Goal: Task Accomplishment & Management: Manage account settings

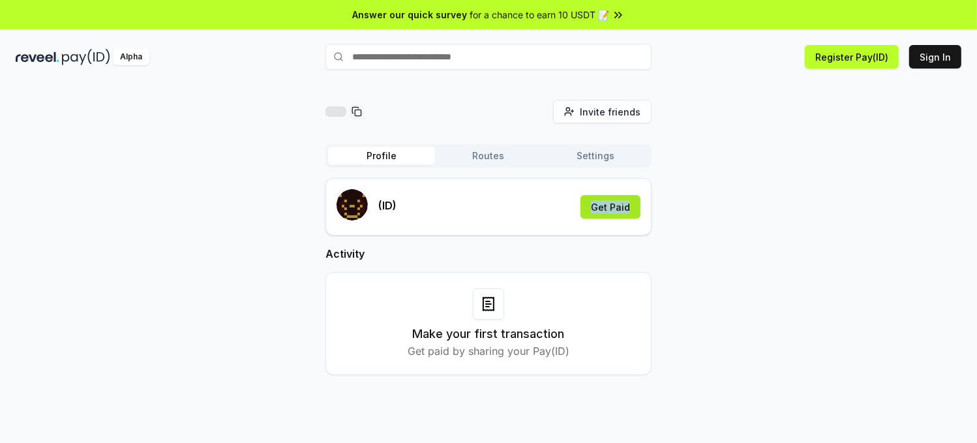
drag, startPoint x: 668, startPoint y: 209, endPoint x: 588, endPoint y: 203, distance: 79.8
click at [588, 203] on div "Invite friends Invite Profile Routes Settings (ID) Get Paid Activity Make your …" at bounding box center [488, 248] width 945 height 296
click at [722, 205] on div "Invite friends Invite Profile Routes Settings (ID) Get Paid Activity Make your …" at bounding box center [488, 248] width 945 height 296
click at [612, 201] on button "Get Paid" at bounding box center [610, 206] width 60 height 23
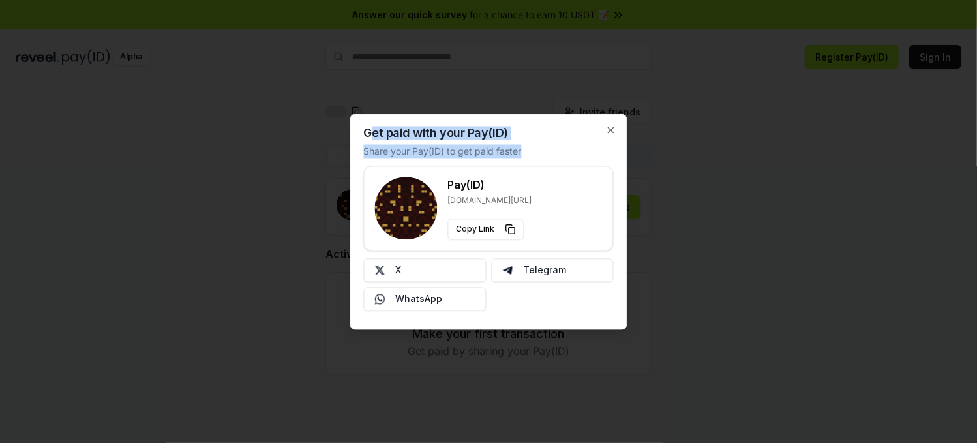
drag, startPoint x: 368, startPoint y: 133, endPoint x: 531, endPoint y: 153, distance: 164.9
click at [531, 153] on div "Get paid with your Pay(ID) Share your Pay(ID) to get paid faster Pay(ID) reveel…" at bounding box center [488, 221] width 277 height 216
click at [469, 136] on h2 "Get paid with your Pay(ID)" at bounding box center [436, 133] width 144 height 12
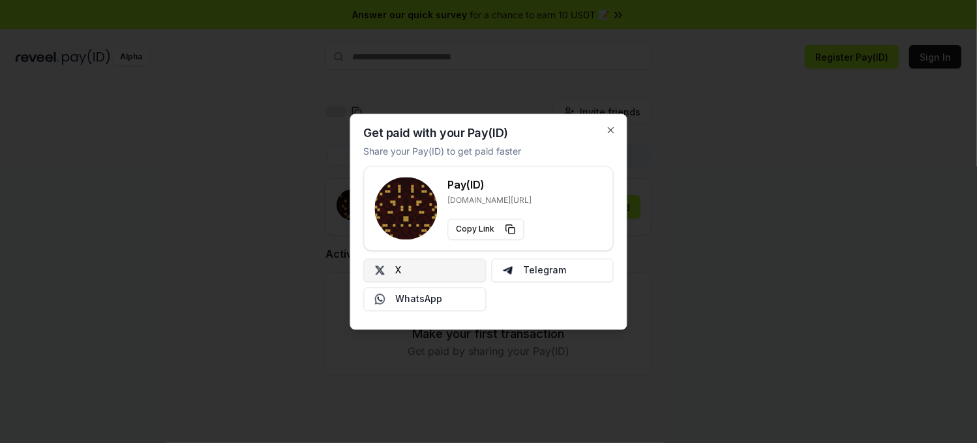
click at [406, 271] on button "X" at bounding box center [425, 269] width 123 height 23
click at [608, 126] on icon "button" at bounding box center [611, 130] width 10 height 10
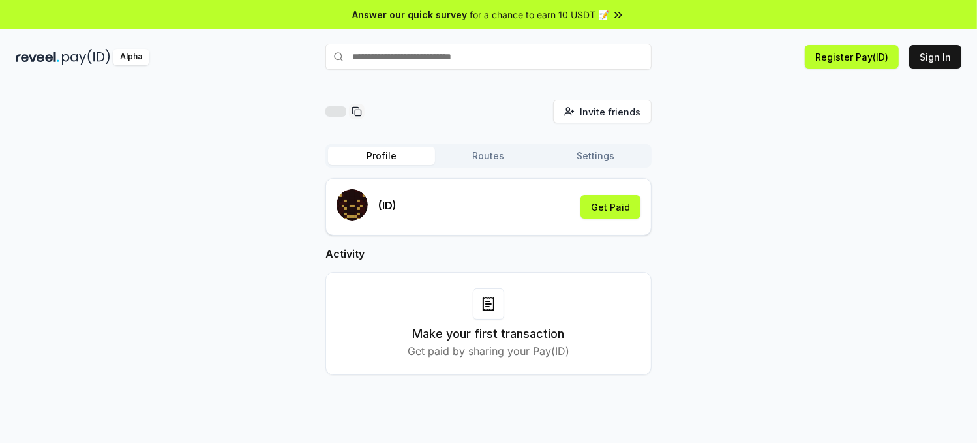
click at [501, 160] on button "Routes" at bounding box center [488, 156] width 107 height 18
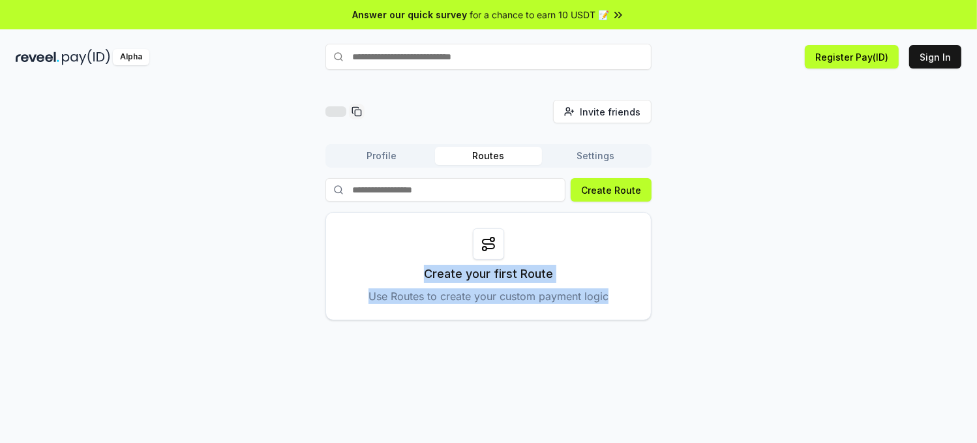
drag, startPoint x: 421, startPoint y: 271, endPoint x: 632, endPoint y: 297, distance: 212.2
click at [632, 297] on div "Create your first Route Use Routes to create your custom payment logic" at bounding box center [488, 266] width 326 height 108
click at [721, 271] on div "Invite friends Invite Profile Routes Settings Create Route Create your first Ro…" at bounding box center [488, 210] width 945 height 220
click at [596, 156] on button "Settings" at bounding box center [595, 156] width 107 height 18
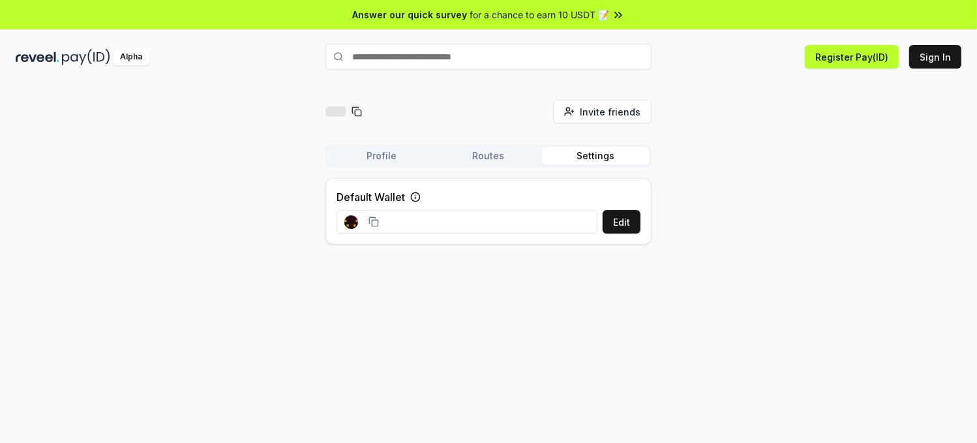
drag, startPoint x: 568, startPoint y: 150, endPoint x: 638, endPoint y: 156, distance: 70.1
click at [638, 156] on button "Settings" at bounding box center [595, 156] width 107 height 18
drag, startPoint x: 694, startPoint y: 162, endPoint x: 572, endPoint y: 147, distance: 122.8
click at [572, 147] on div "Invite friends Invite Profile Routes Settings Default Wallet Edit" at bounding box center [488, 177] width 945 height 155
click at [674, 376] on div "Invite friends Invite Profile Routes Settings Default Wallet Edit" at bounding box center [488, 277] width 977 height 406
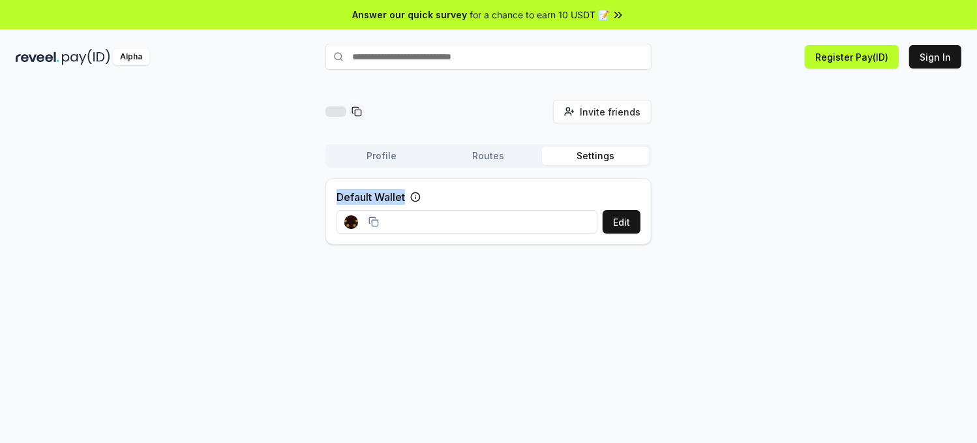
drag, startPoint x: 408, startPoint y: 198, endPoint x: 318, endPoint y: 196, distance: 90.0
click at [318, 196] on div "Invite friends Invite Profile Routes Settings Default Wallet Edit" at bounding box center [488, 177] width 945 height 155
click at [598, 301] on div "Invite friends Invite Profile Routes Settings Default Wallet Edit" at bounding box center [488, 277] width 977 height 406
click at [634, 219] on button "Edit" at bounding box center [621, 221] width 38 height 23
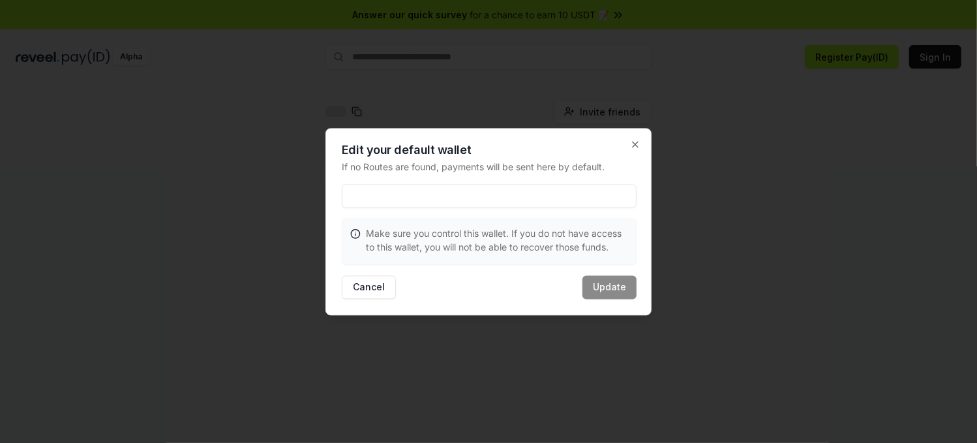
click at [628, 151] on h2 "Edit your default wallet" at bounding box center [489, 150] width 295 height 12
click at [636, 139] on icon "button" at bounding box center [635, 144] width 10 height 10
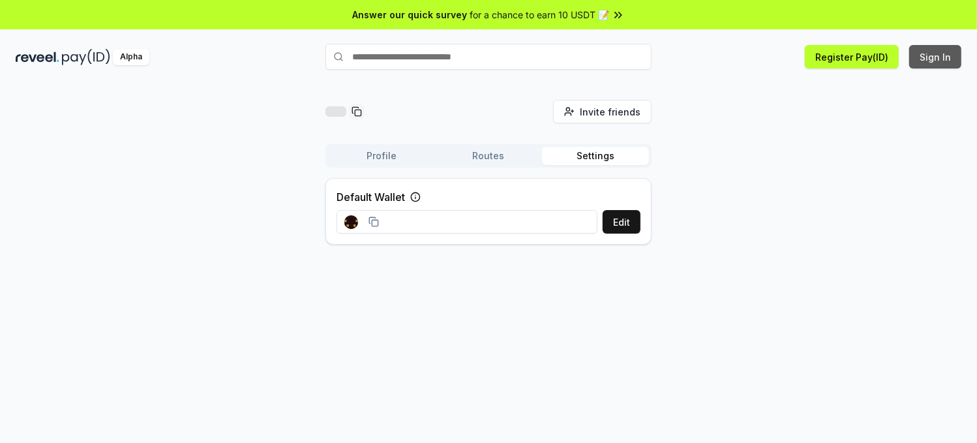
click at [937, 62] on button "Sign In" at bounding box center [935, 56] width 52 height 23
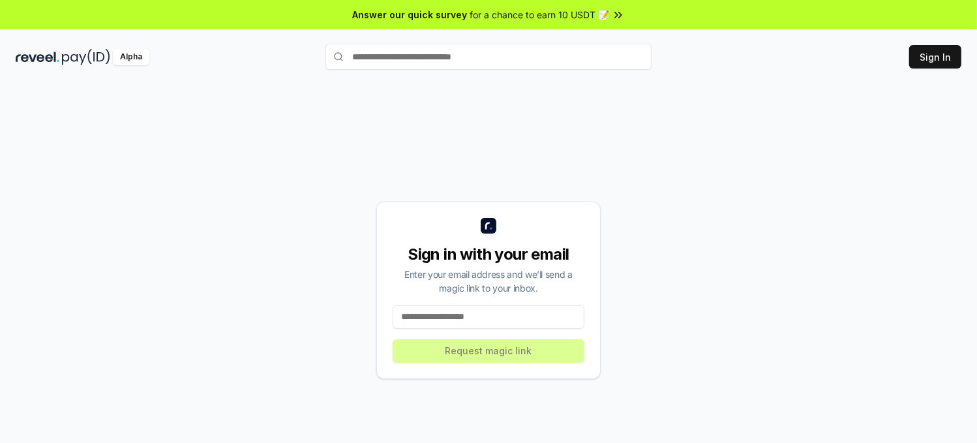
click at [446, 317] on input at bounding box center [488, 316] width 192 height 23
click at [447, 317] on input at bounding box center [488, 316] width 192 height 23
click at [470, 302] on div "Sign in with your email Enter your email address and we’ll send a magic link to…" at bounding box center [488, 289] width 224 height 177
click at [466, 314] on input at bounding box center [488, 316] width 192 height 23
paste input "**********"
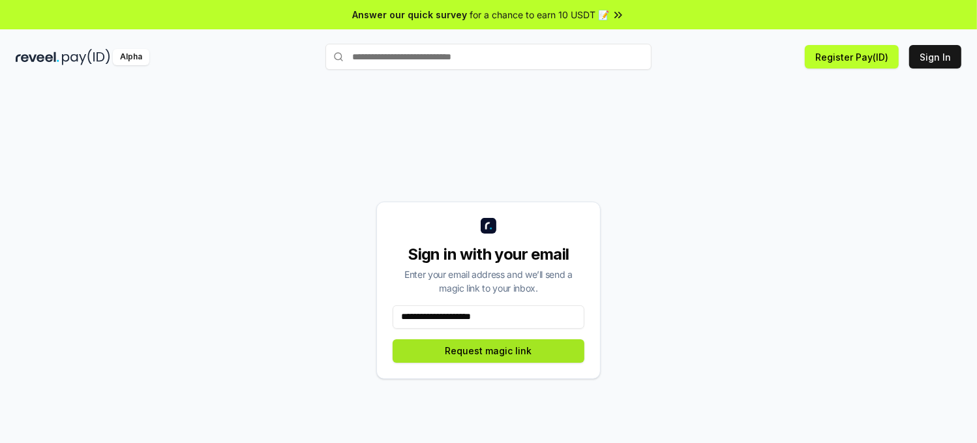
type input "**********"
click at [500, 351] on button "Request magic link" at bounding box center [488, 350] width 192 height 23
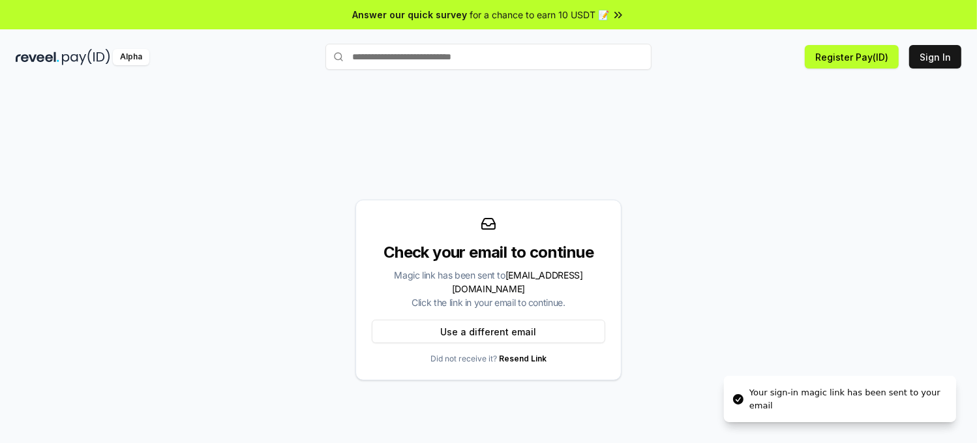
drag, startPoint x: 386, startPoint y: 257, endPoint x: 597, endPoint y: 295, distance: 214.6
click at [597, 295] on div "Check your email to continue Magic link has been sent to poxiaozc520@gmail.com …" at bounding box center [488, 289] width 266 height 181
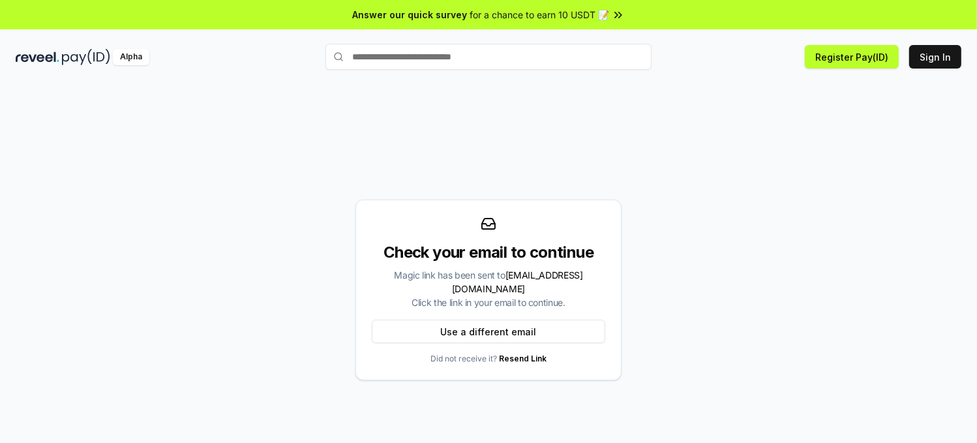
click at [495, 289] on div "Magic link has been sent to poxiaozc520@gmail.com Click the link in your email …" at bounding box center [488, 288] width 233 height 41
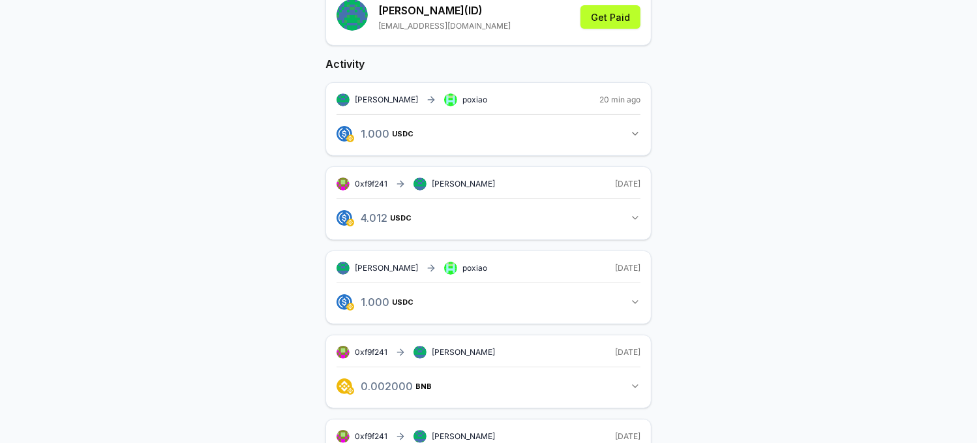
scroll to position [145, 0]
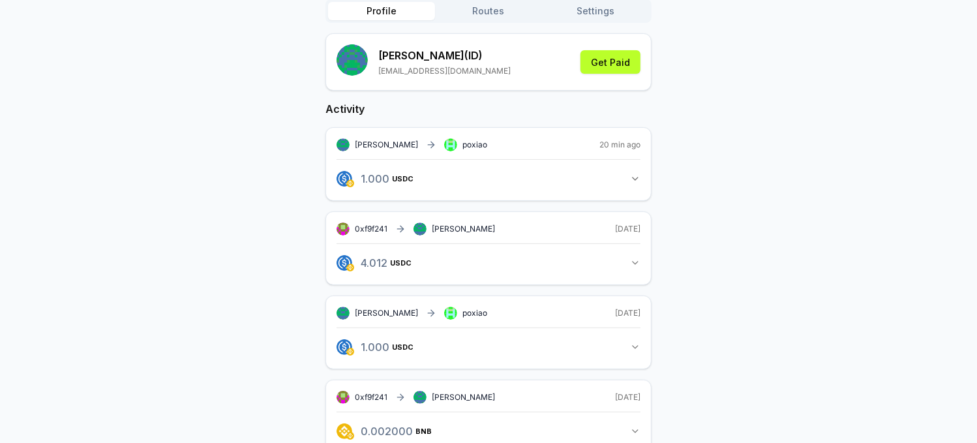
click at [631, 177] on icon "button" at bounding box center [635, 178] width 10 height 10
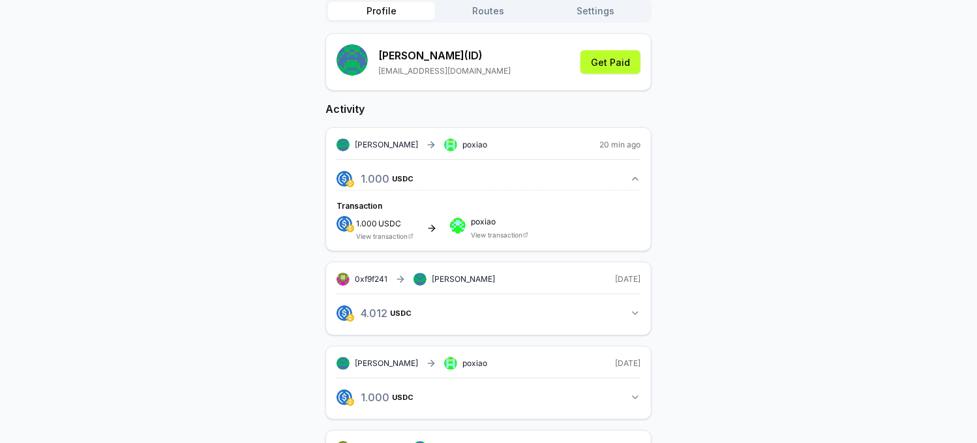
click at [631, 177] on icon "button" at bounding box center [635, 178] width 10 height 10
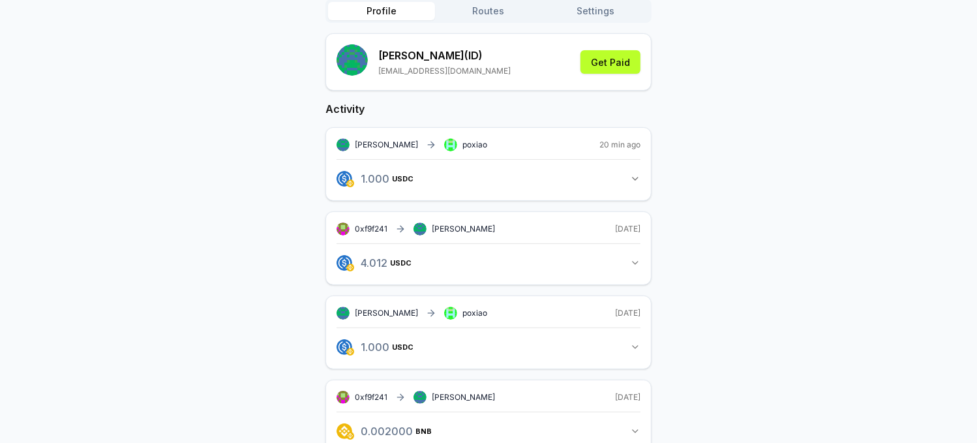
click at [631, 348] on button "1.000 USDC 1 USDC" at bounding box center [488, 347] width 304 height 22
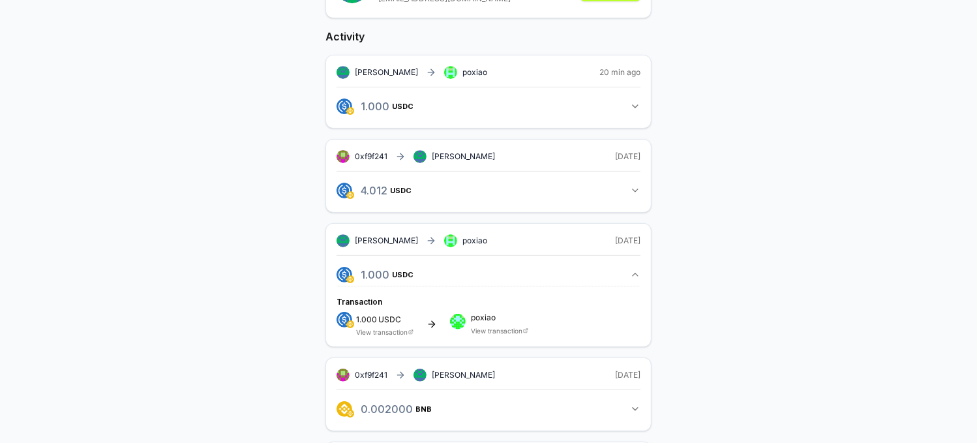
scroll to position [254, 0]
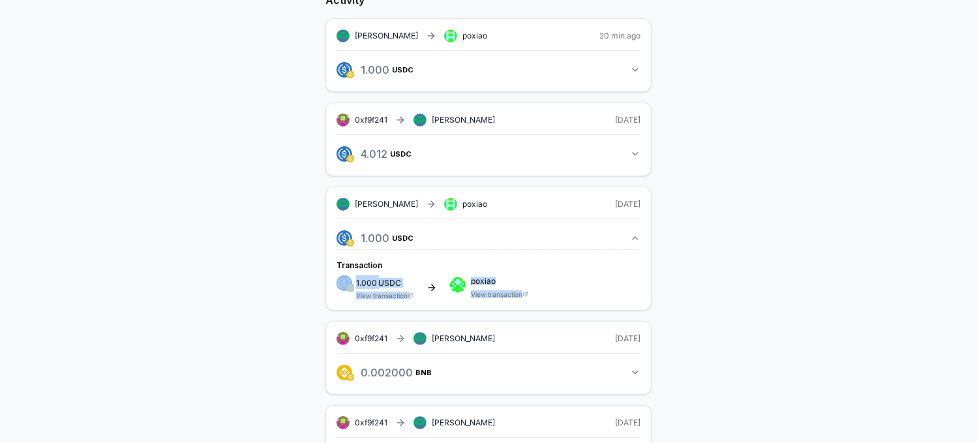
drag, startPoint x: 540, startPoint y: 292, endPoint x: 338, endPoint y: 292, distance: 202.1
click at [338, 292] on div "1.000 USDC View transaction poxiao View transaction" at bounding box center [488, 287] width 304 height 24
click at [779, 284] on div "chen(ID) Invite friends Invite Profile Routes Settings chen (ID) poxiaozc520@gm…" at bounding box center [488, 172] width 945 height 653
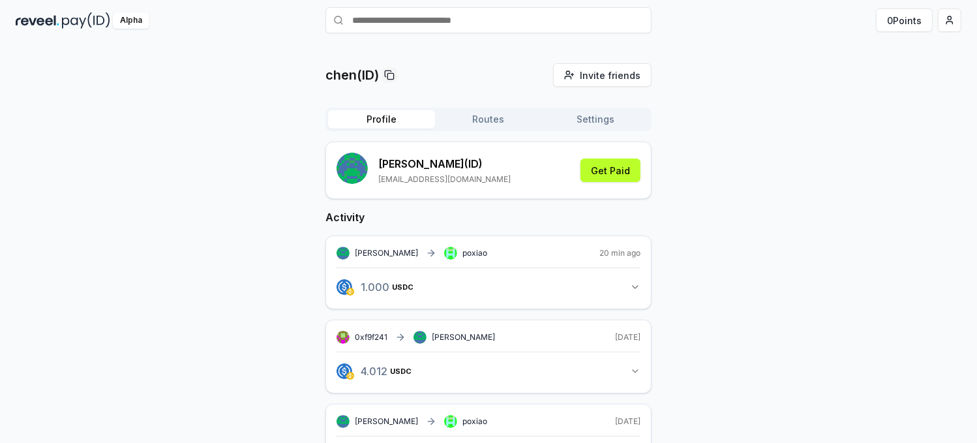
click at [638, 282] on icon "button" at bounding box center [635, 287] width 10 height 10
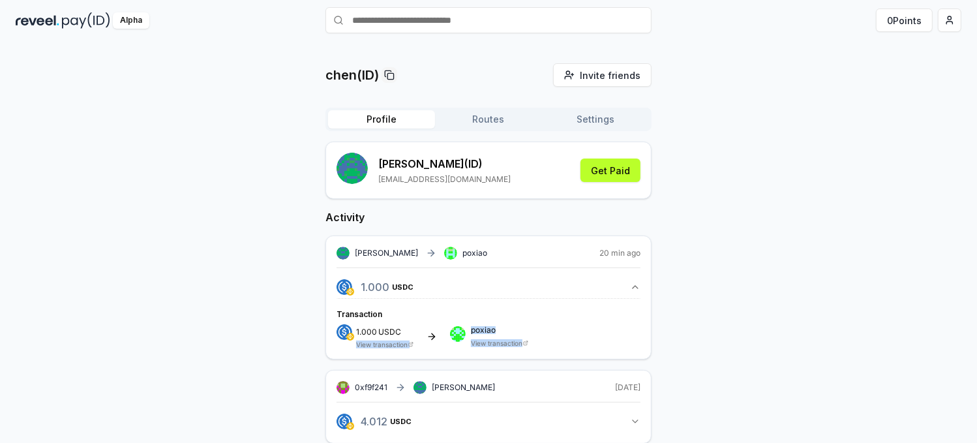
drag, startPoint x: 529, startPoint y: 340, endPoint x: 351, endPoint y: 350, distance: 178.3
click at [351, 350] on div "chen poxiao 20 min ago 1.000 USDC 1 USDC Transaction 1.000 USDC View transactio…" at bounding box center [488, 297] width 326 height 124
click at [707, 308] on div "chen(ID) Invite friends Invite Profile Routes Settings chen (ID) poxiaozc520@gm…" at bounding box center [488, 414] width 945 height 703
click at [507, 340] on link "View transaction" at bounding box center [496, 343] width 51 height 8
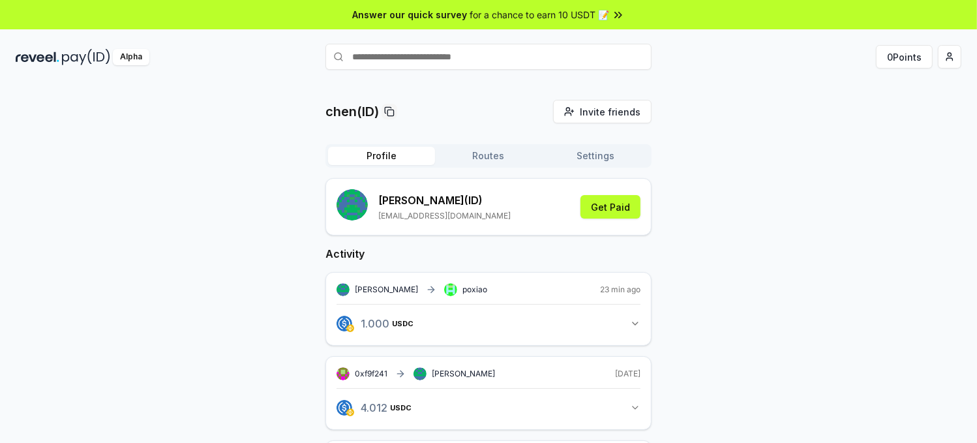
click at [493, 165] on div "Profile Routes Settings" at bounding box center [488, 155] width 326 height 23
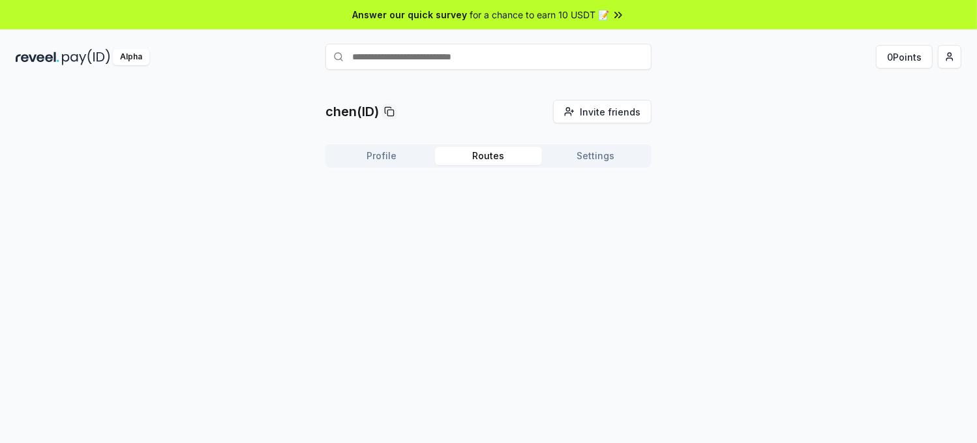
click at [482, 154] on button "Routes" at bounding box center [488, 156] width 107 height 18
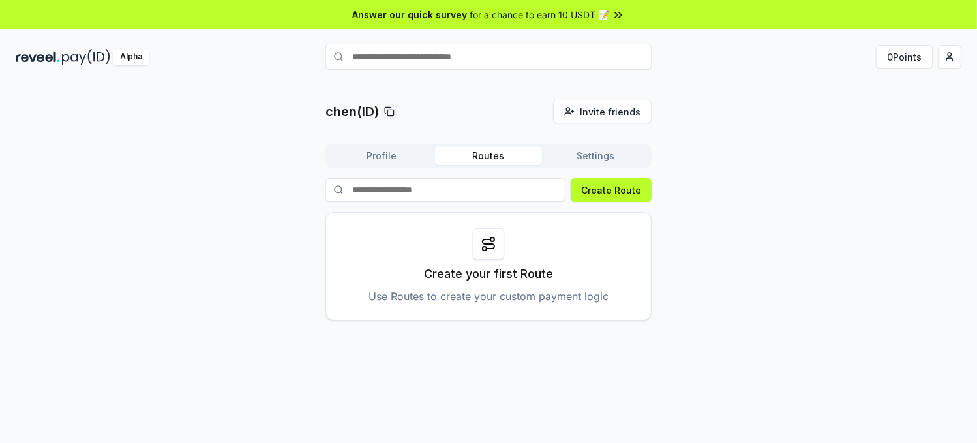
click at [347, 158] on button "Profile" at bounding box center [381, 156] width 107 height 18
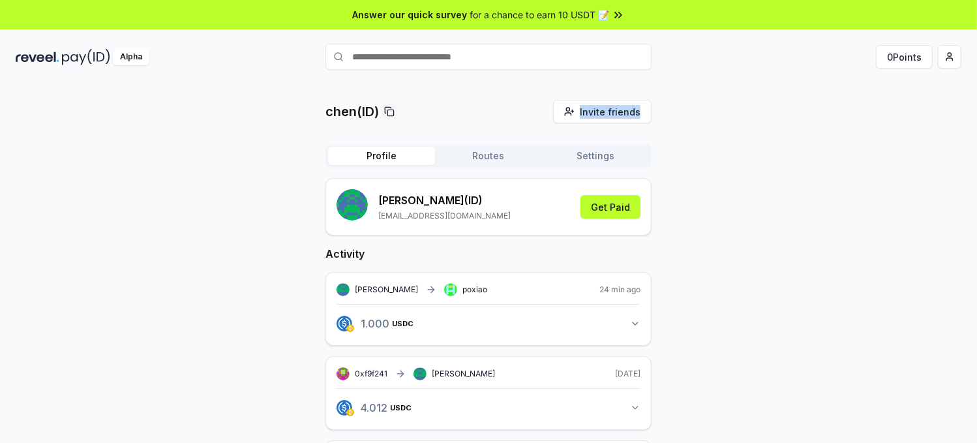
drag, startPoint x: 546, startPoint y: 109, endPoint x: 660, endPoint y: 118, distance: 114.4
click at [660, 118] on div "chen(ID) Invite friends Invite Profile Routes Settings chen (ID) [EMAIL_ADDRESS…" at bounding box center [488, 401] width 945 height 603
click at [757, 156] on div "chen(ID) Invite friends Invite Profile Routes Settings chen (ID) [EMAIL_ADDRESS…" at bounding box center [488, 401] width 945 height 603
click at [602, 104] on button "Invite friends Invite" at bounding box center [602, 111] width 98 height 23
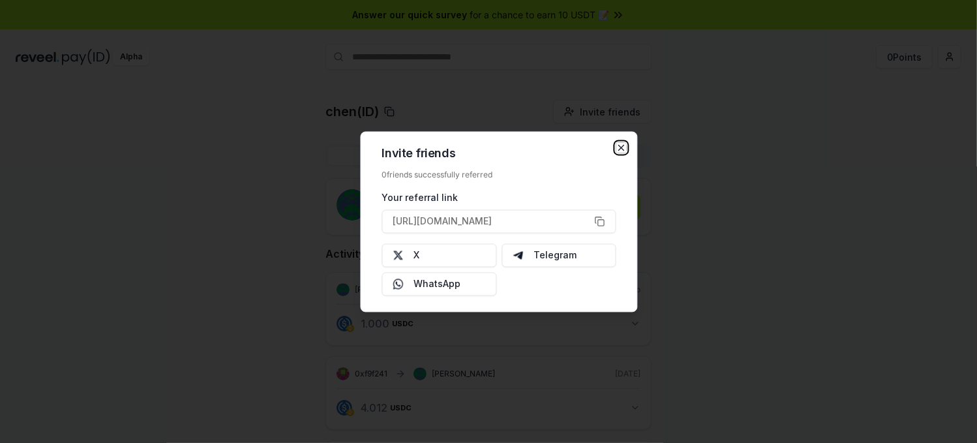
click at [619, 148] on icon "button" at bounding box center [621, 147] width 10 height 10
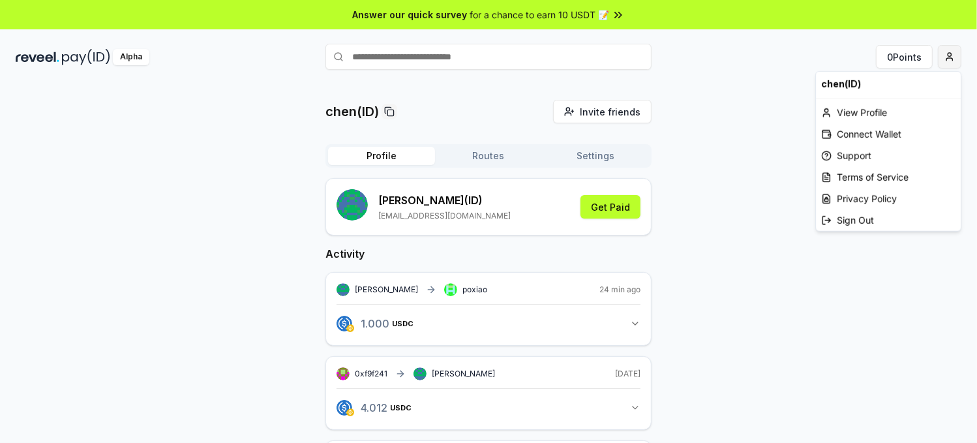
click at [945, 56] on html "Answer our quick survey for a chance to earn 10 USDT 📝 Alpha 0 Points chen(ID) …" at bounding box center [488, 221] width 977 height 443
click at [759, 304] on html "Answer our quick survey for a chance to earn 10 USDT 📝 Alpha 0 Points chen(ID) …" at bounding box center [488, 221] width 977 height 443
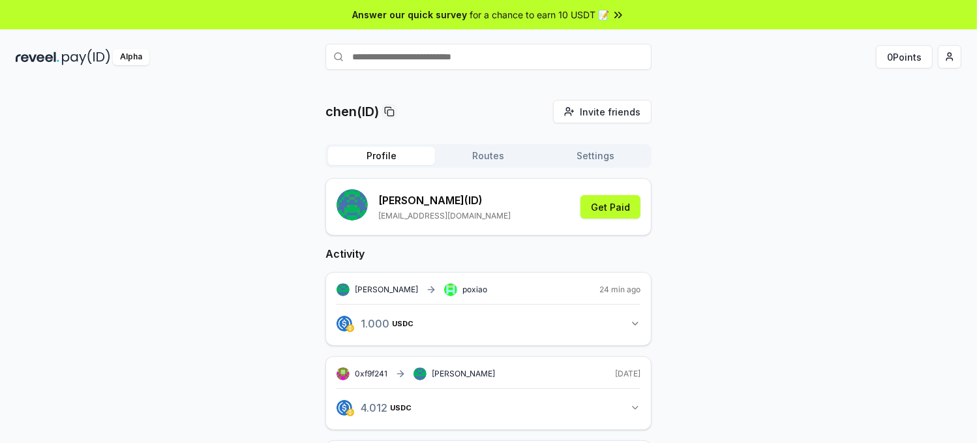
drag, startPoint x: 585, startPoint y: 198, endPoint x: 644, endPoint y: 203, distance: 59.0
click at [644, 203] on div "chen (ID) [EMAIL_ADDRESS][DOMAIN_NAME] Get Paid" at bounding box center [488, 206] width 326 height 57
click at [630, 203] on button "Get Paid" at bounding box center [610, 206] width 60 height 23
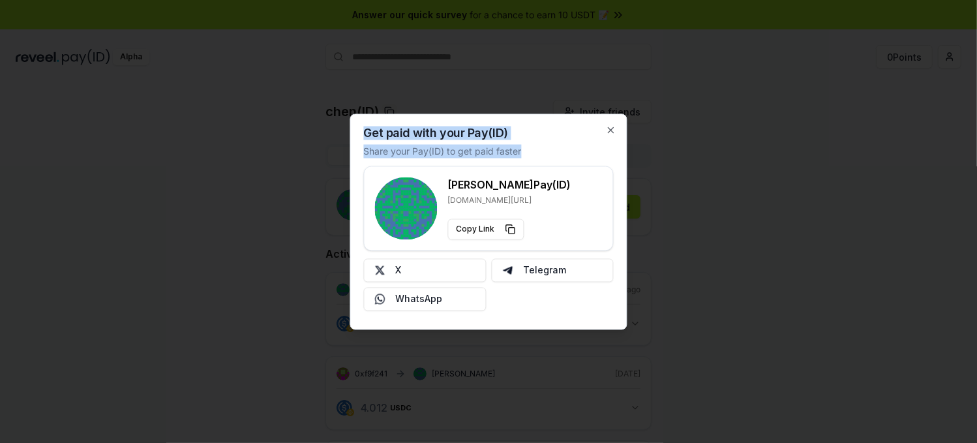
drag, startPoint x: 362, startPoint y: 132, endPoint x: 527, endPoint y: 150, distance: 165.9
click at [527, 150] on div "Get paid with your Pay(ID) Share your Pay(ID) to get paid faster chen Pay(ID) […" at bounding box center [488, 221] width 277 height 216
click at [458, 141] on div "Get paid with your Pay(ID) Share your Pay(ID) to get paid faster chen Pay(ID) […" at bounding box center [488, 221] width 277 height 216
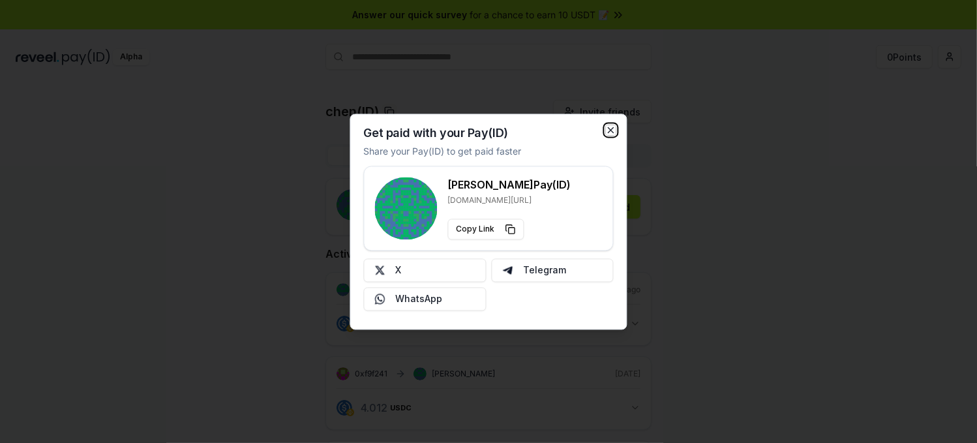
click at [612, 133] on icon "button" at bounding box center [611, 130] width 10 height 10
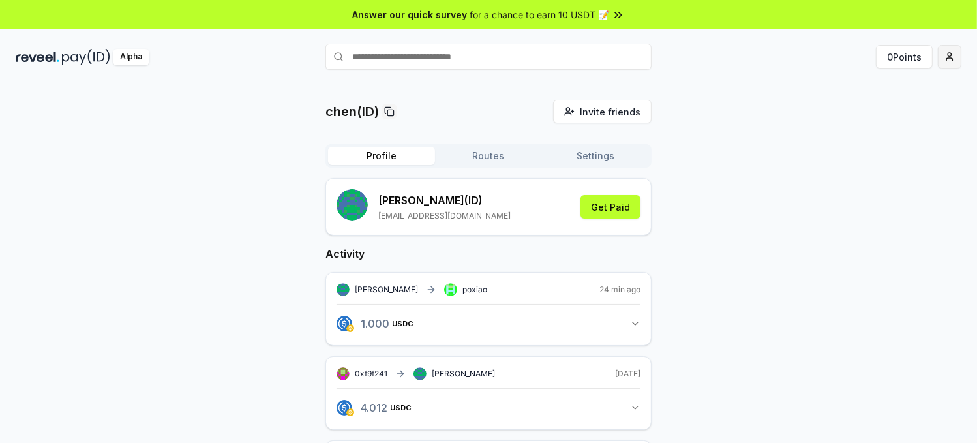
click at [950, 59] on html "Answer our quick survey for a chance to earn 10 USDT 📝 Alpha 0 Points chen(ID) …" at bounding box center [488, 221] width 977 height 443
